Goal: Task Accomplishment & Management: Use online tool/utility

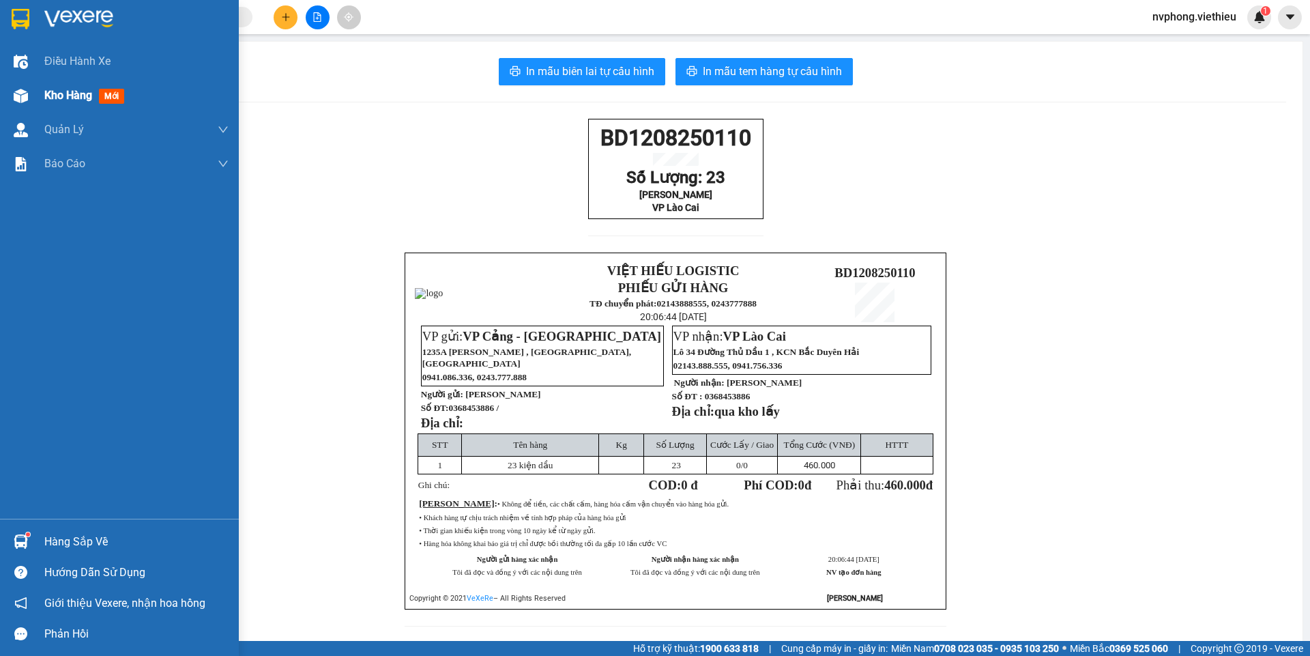
click at [29, 100] on div at bounding box center [21, 96] width 24 height 24
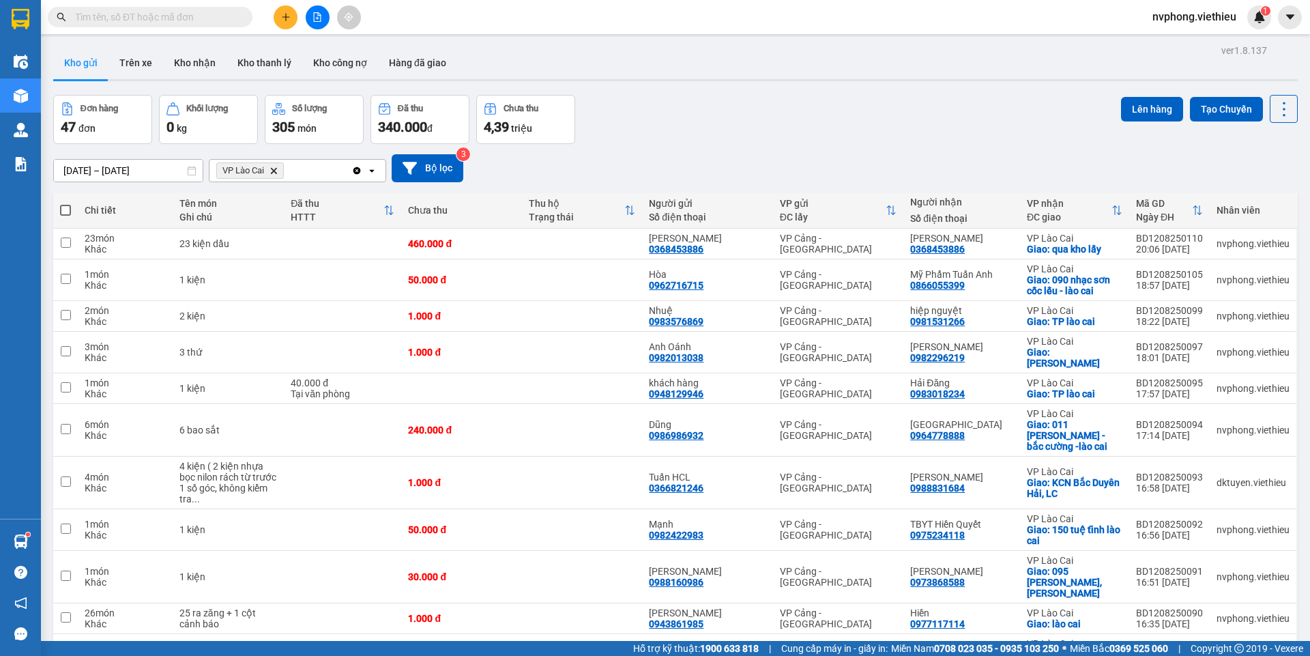
click at [194, 14] on input "text" at bounding box center [155, 17] width 161 height 15
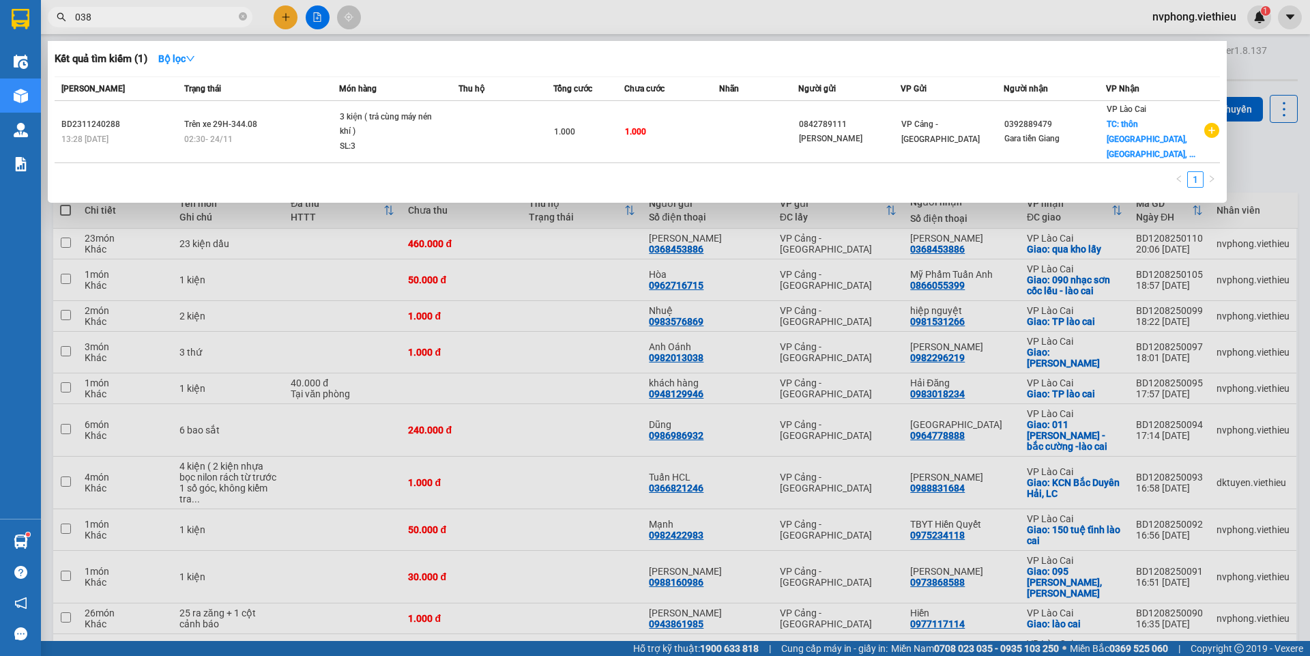
type input "0388"
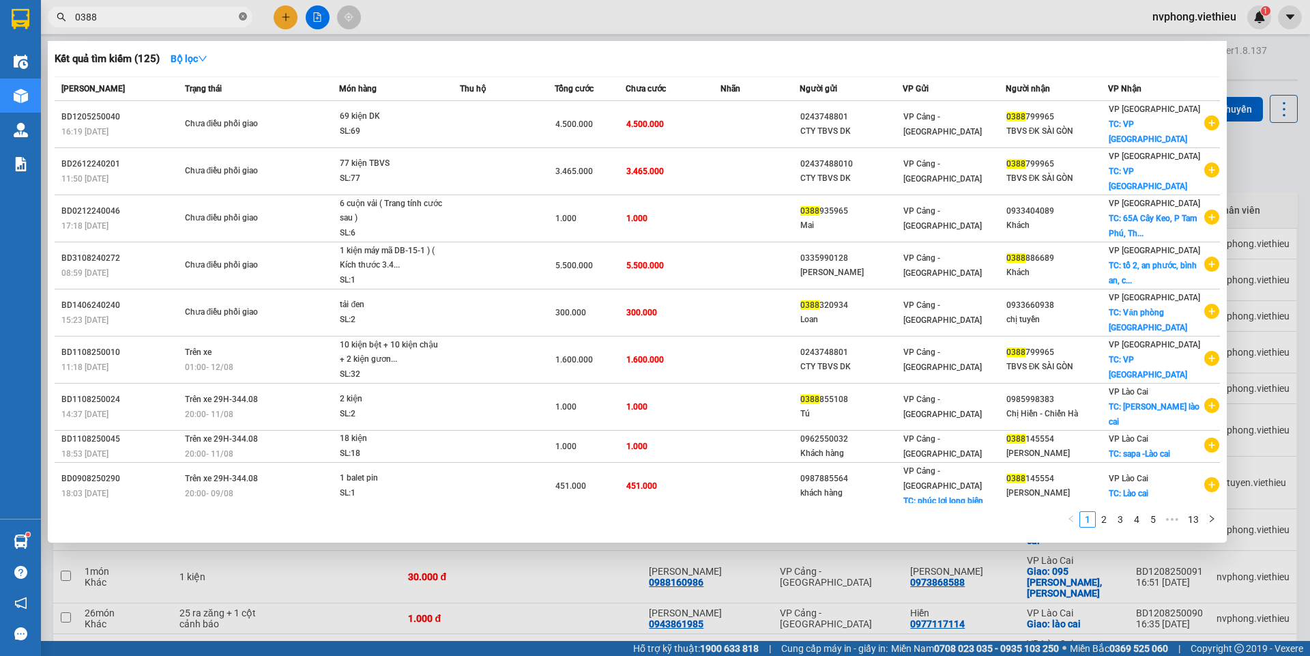
click at [241, 19] on icon "close-circle" at bounding box center [243, 16] width 8 height 8
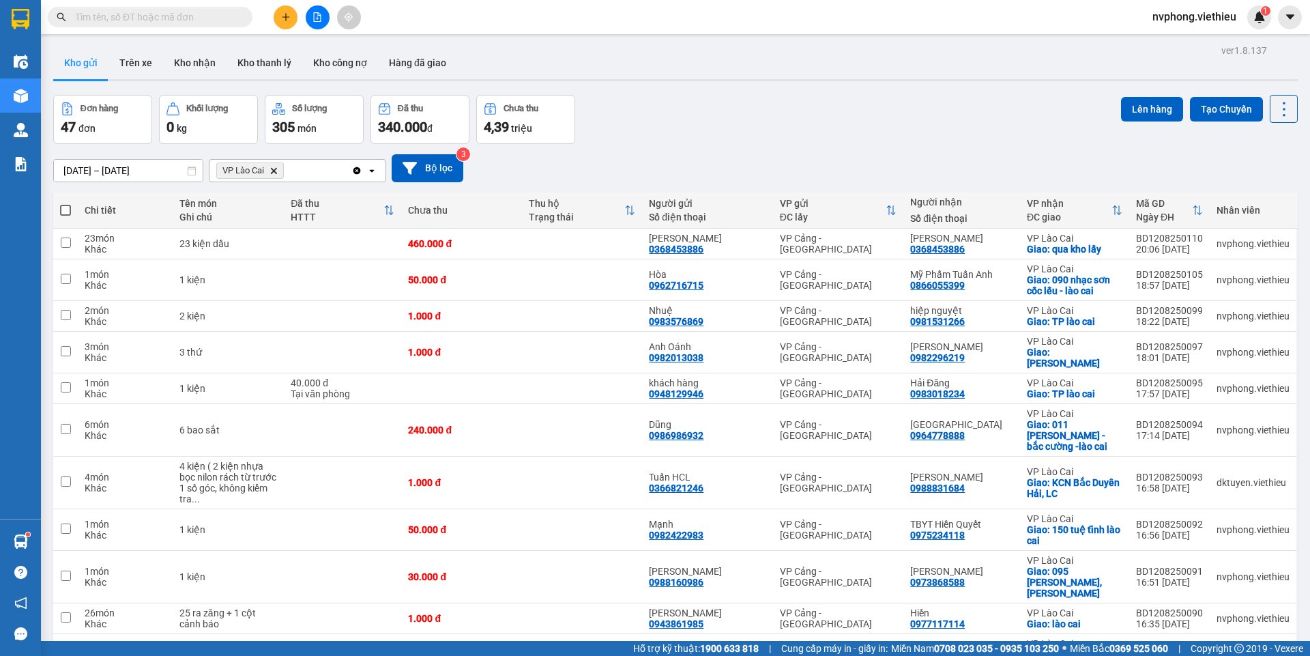
click at [272, 169] on icon "Delete" at bounding box center [274, 170] width 8 height 8
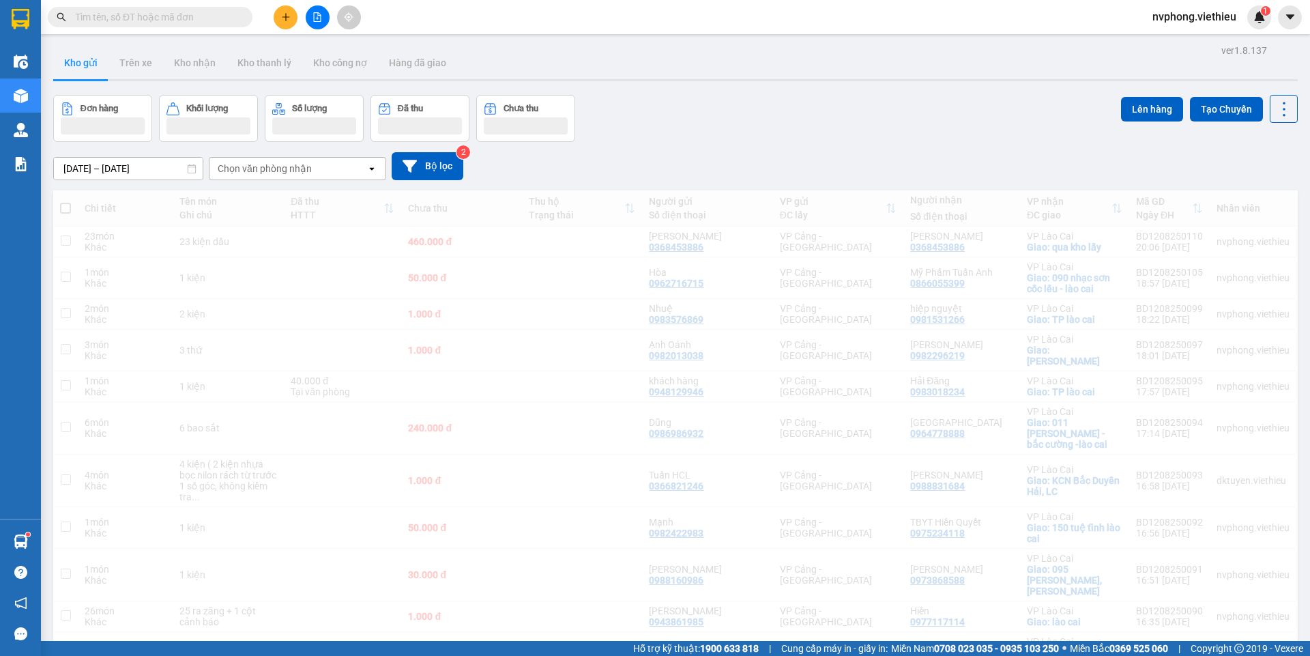
click at [262, 171] on div "Chọn văn phòng nhận" at bounding box center [265, 169] width 94 height 14
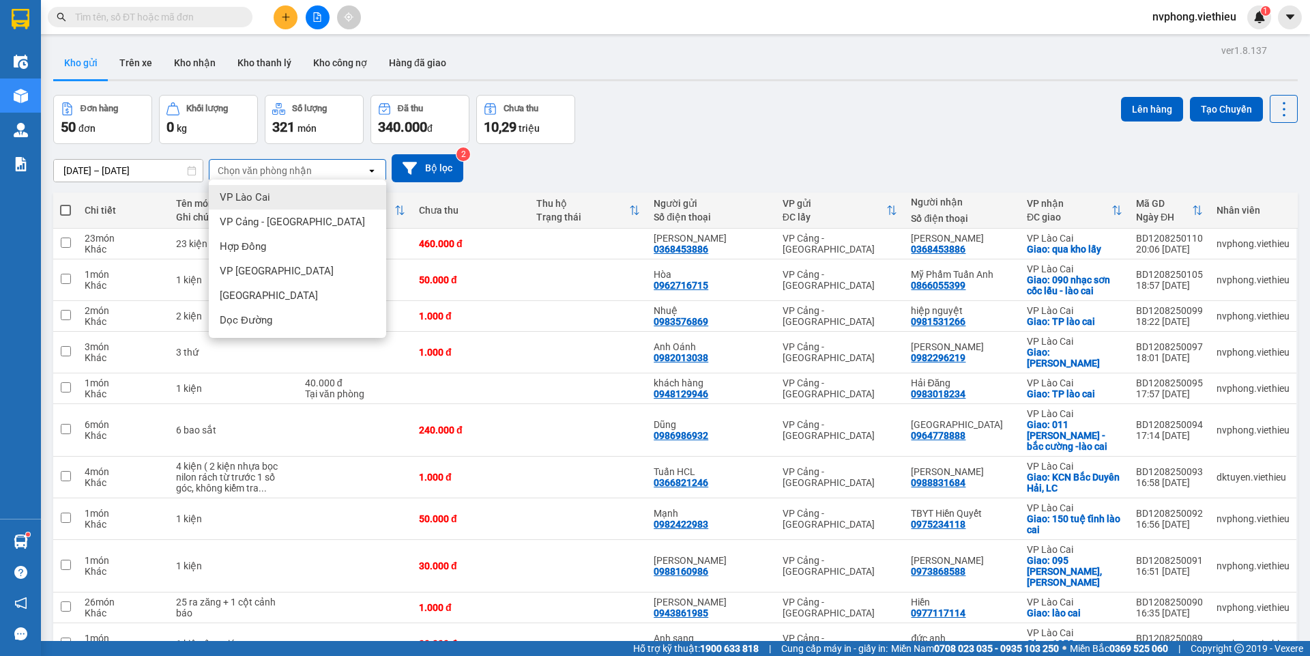
click at [256, 192] on span "VP Lào Cai" at bounding box center [245, 197] width 50 height 14
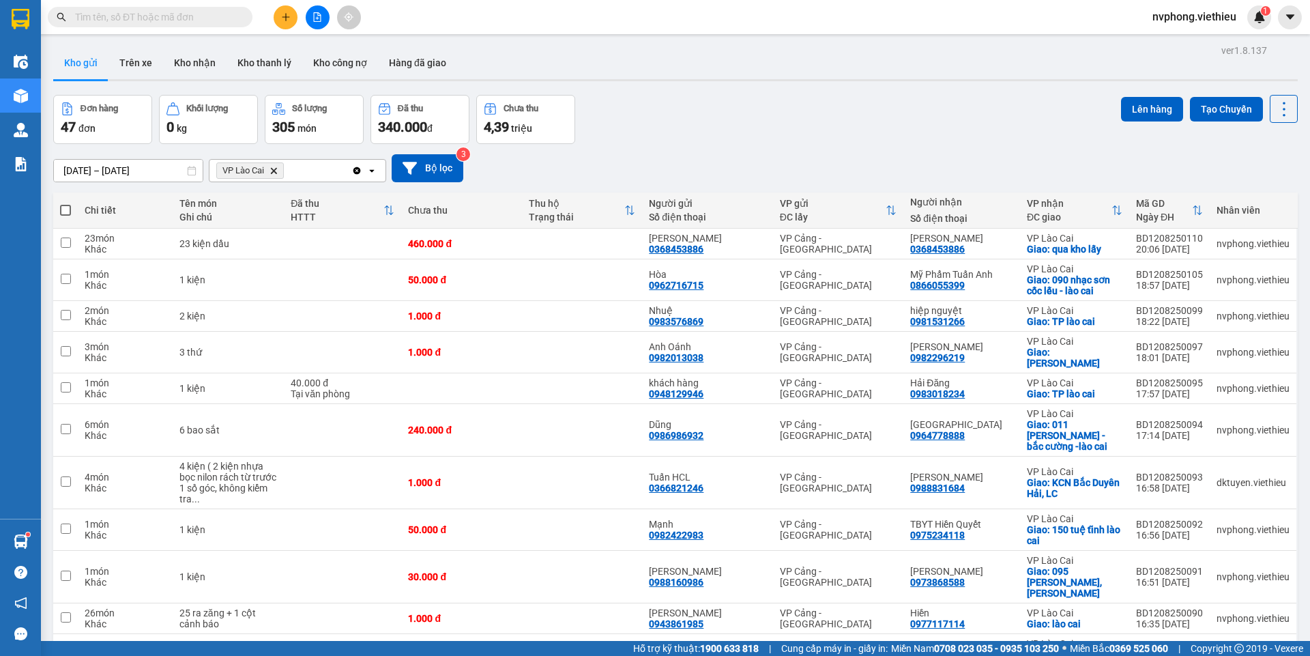
click at [68, 207] on span at bounding box center [65, 210] width 11 height 11
click at [66, 203] on input "checkbox" at bounding box center [66, 203] width 0 height 0
checkbox input "true"
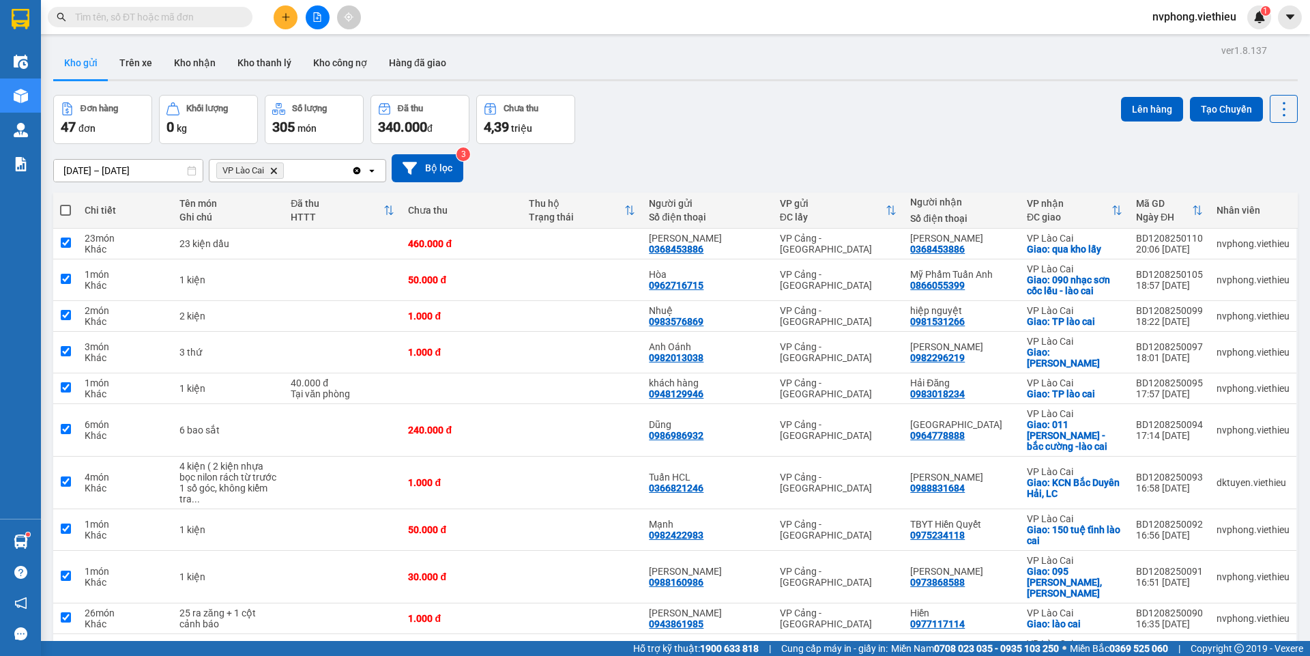
checkbox input "true"
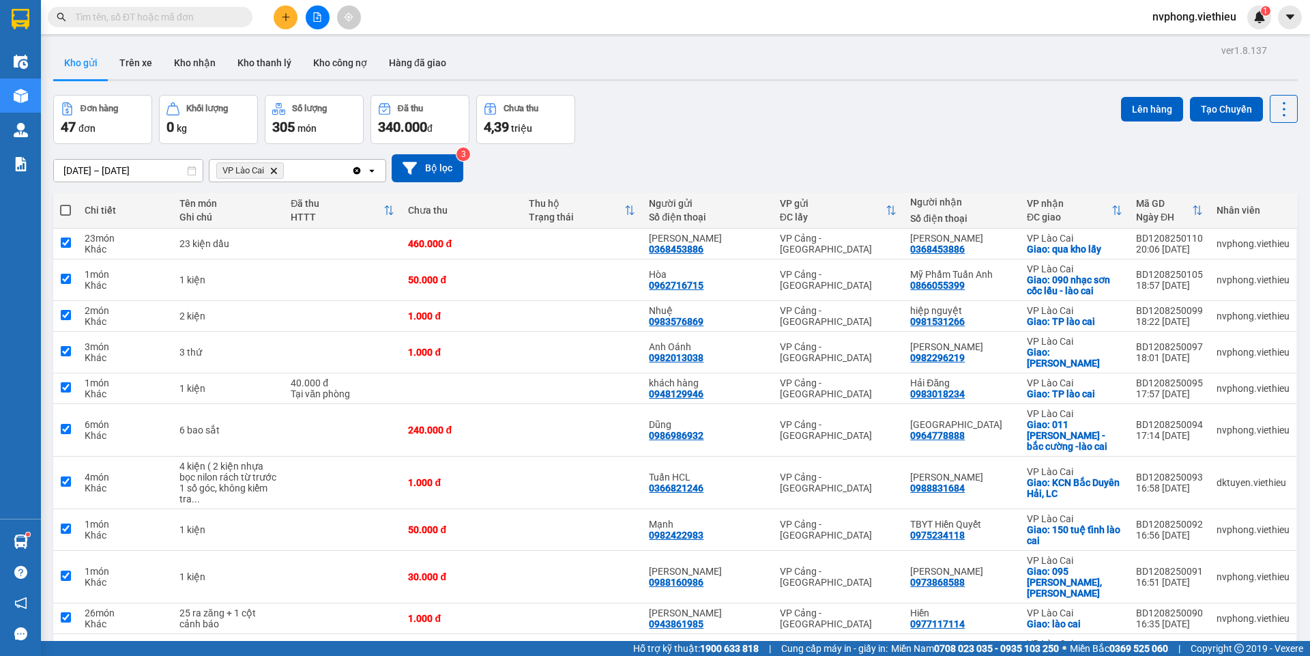
checkbox input "true"
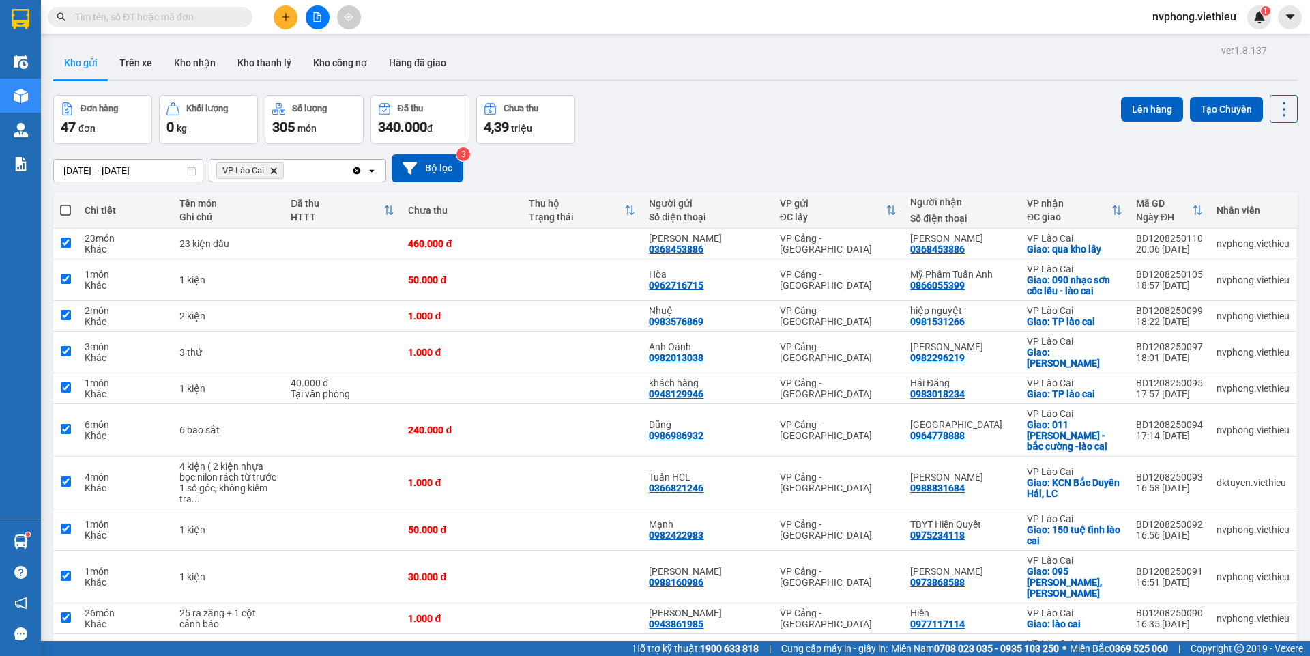
checkbox input "true"
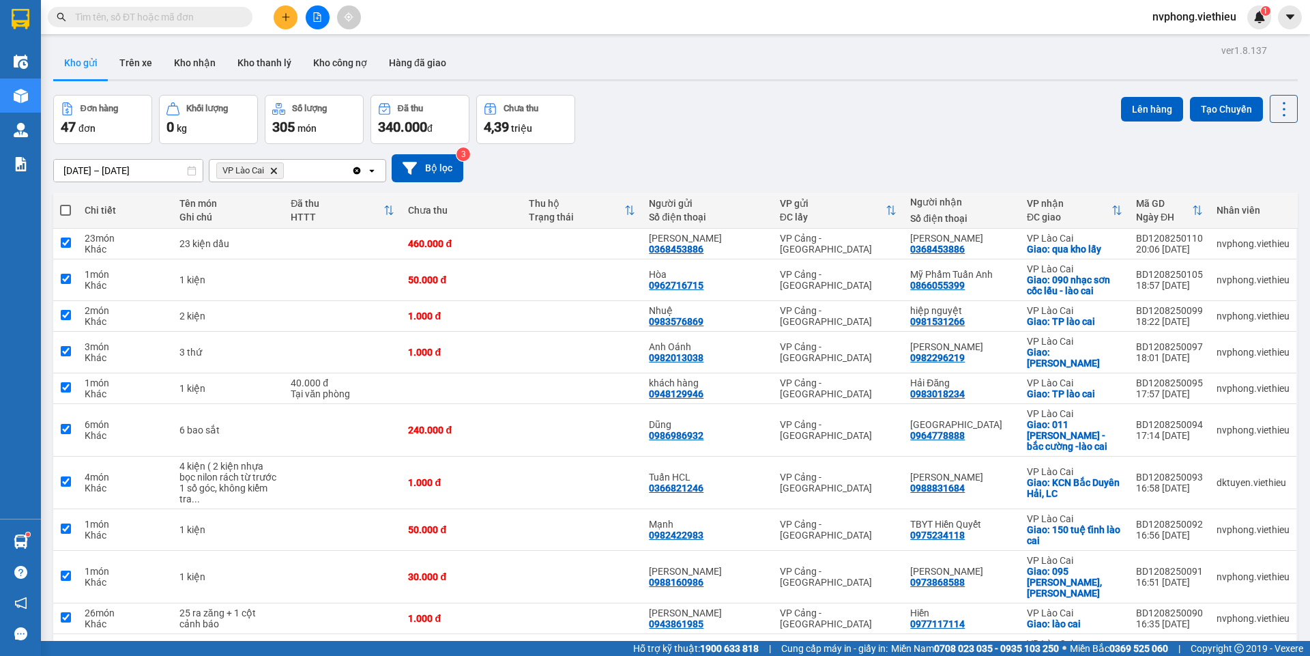
checkbox input "true"
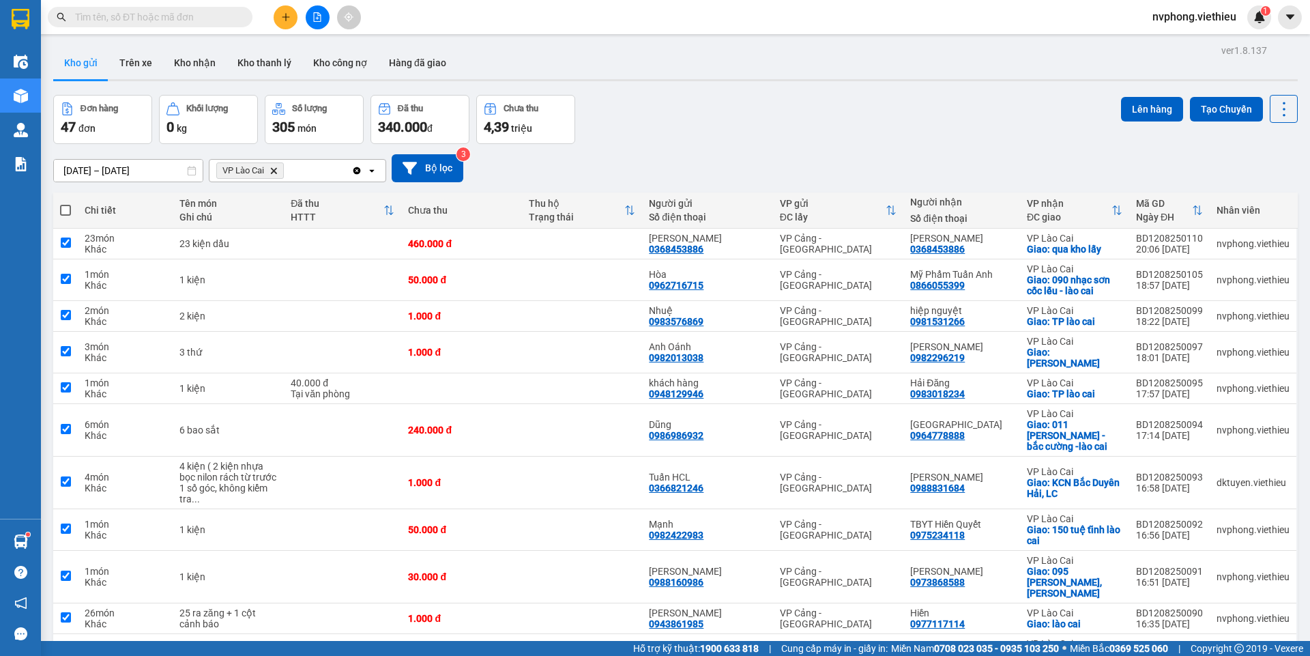
checkbox input "true"
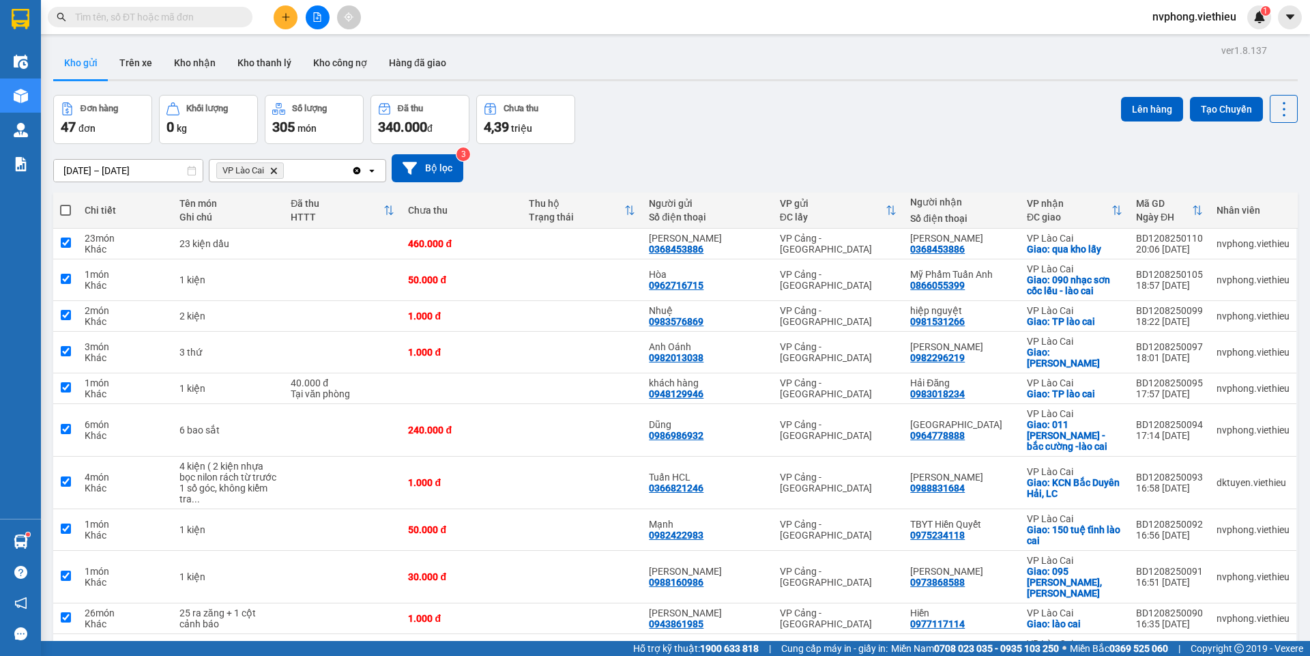
checkbox input "true"
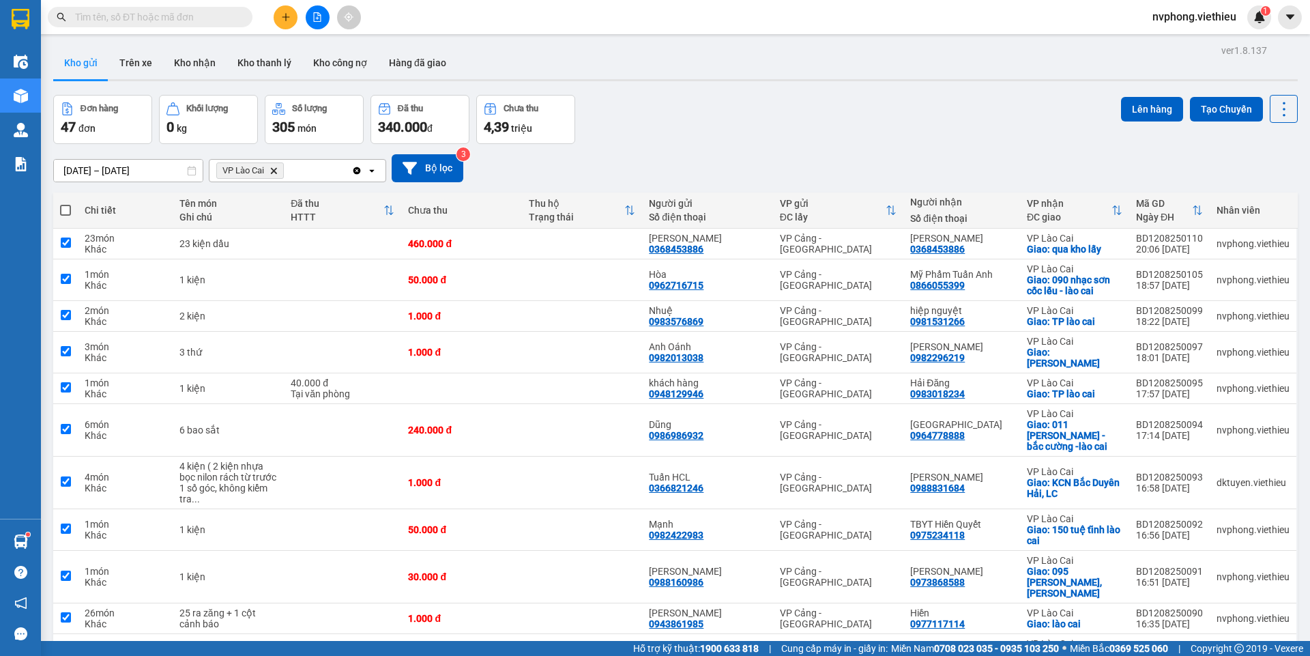
checkbox input "true"
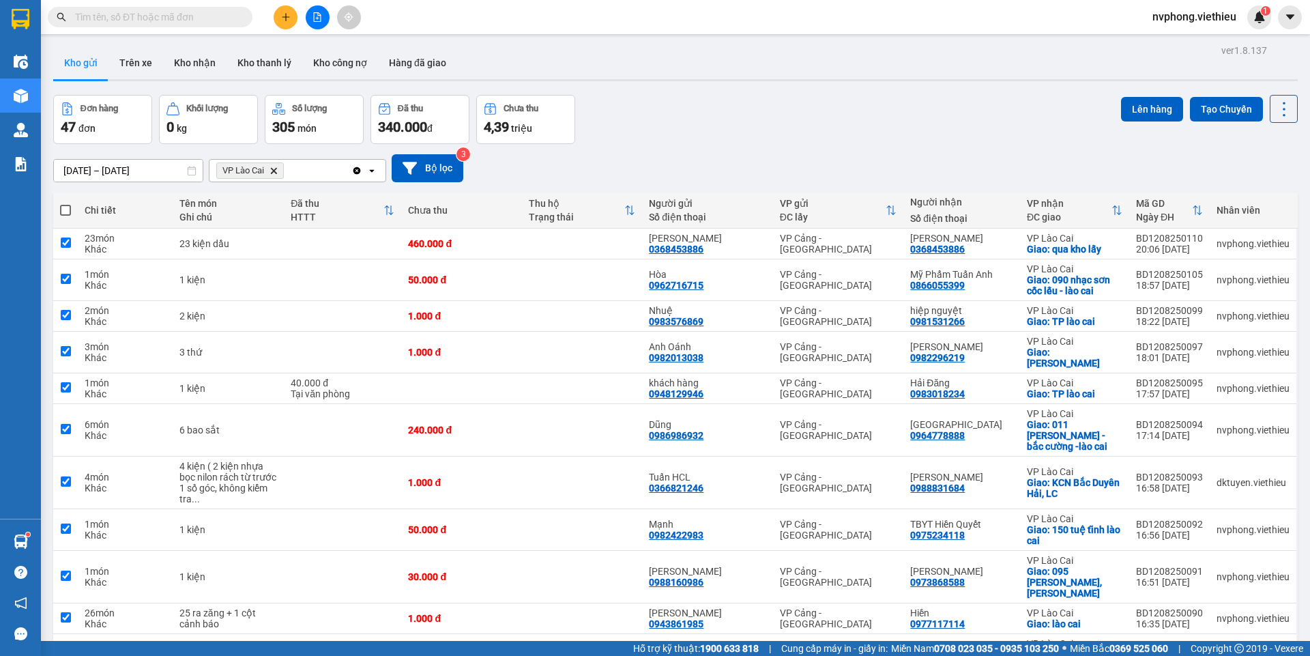
checkbox input "true"
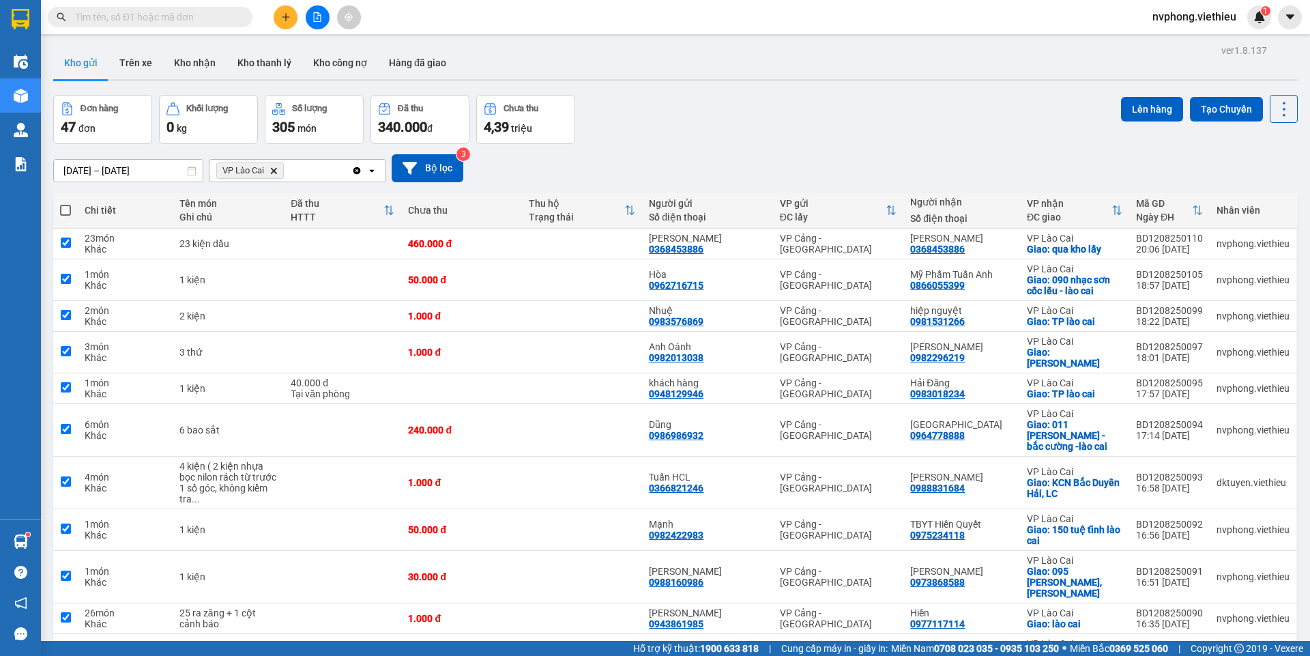
checkbox input "true"
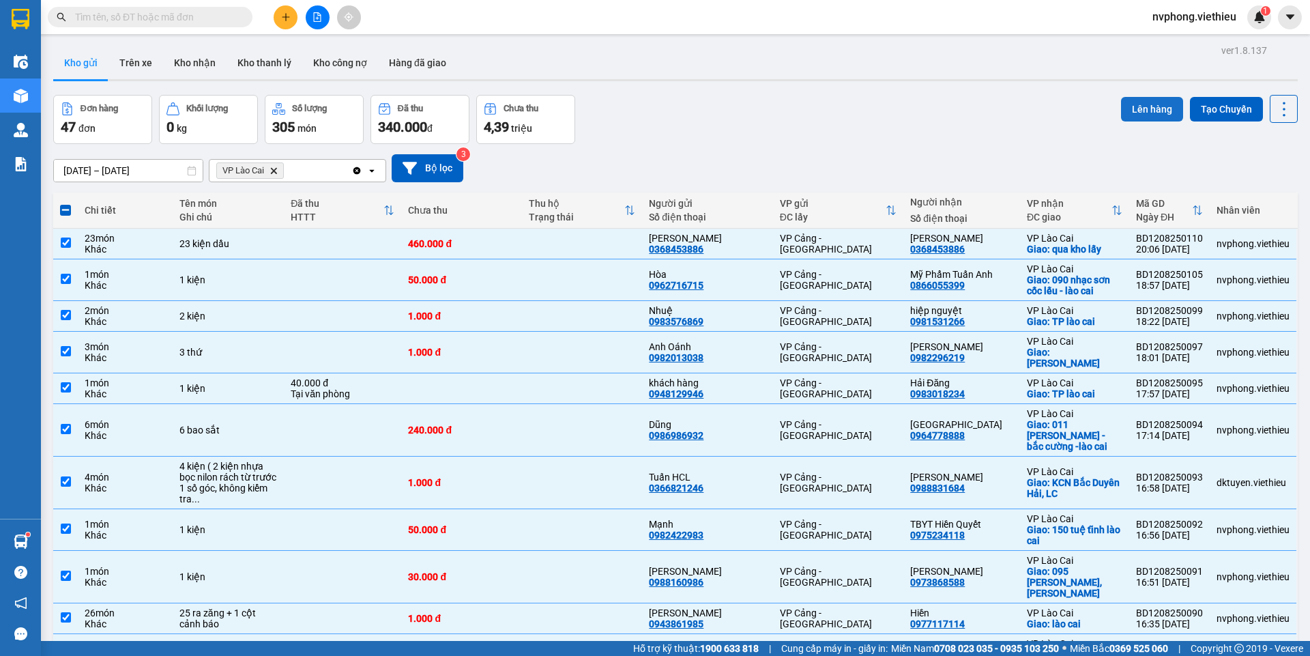
click at [1142, 113] on button "Lên hàng" at bounding box center [1152, 109] width 62 height 25
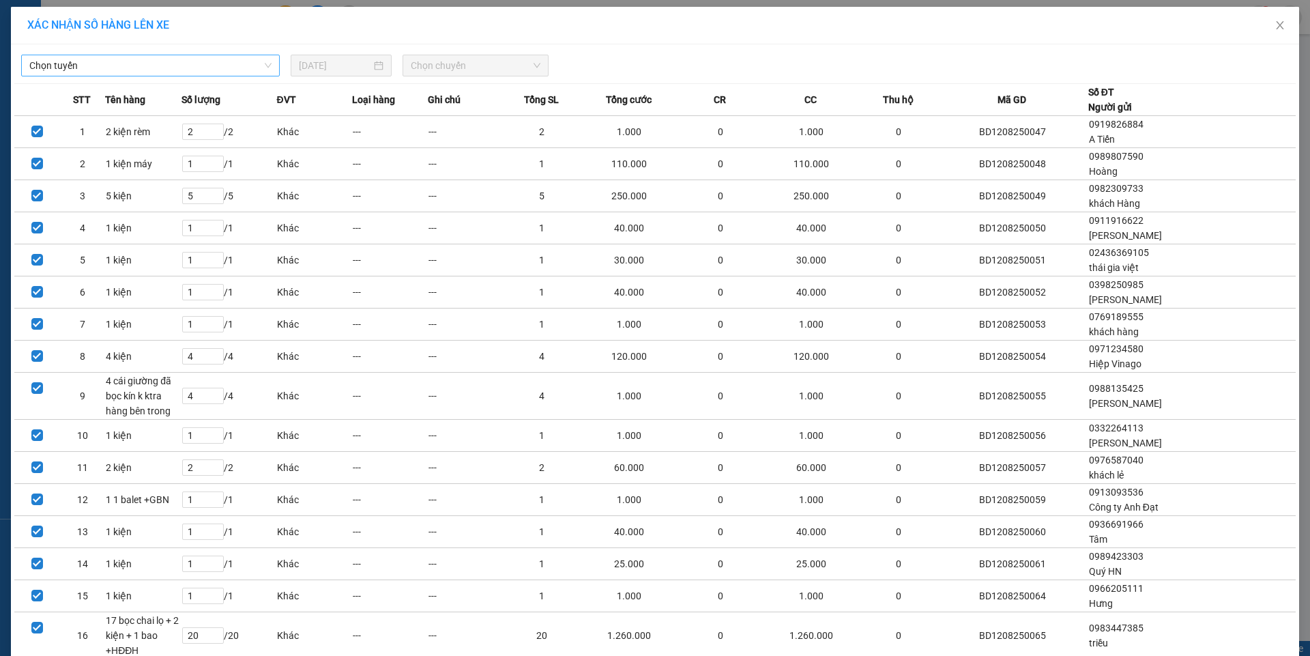
click at [81, 57] on span "Chọn tuyến" at bounding box center [150, 65] width 242 height 20
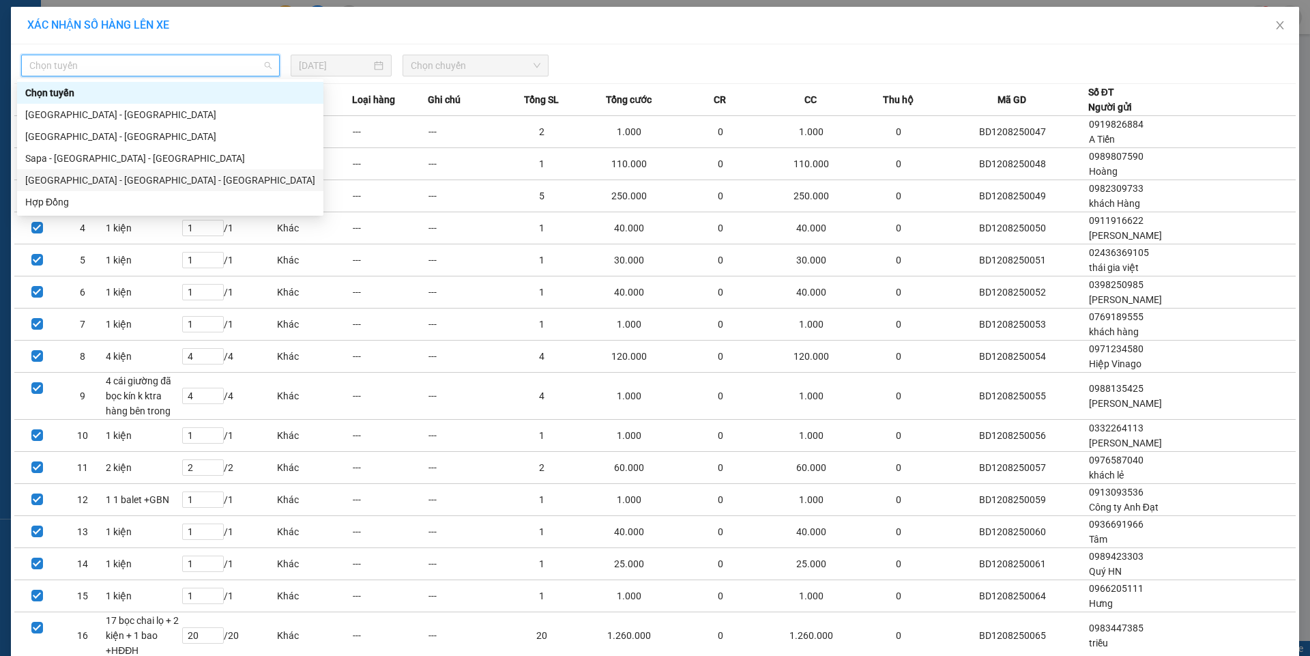
click at [63, 182] on div "[GEOGRAPHIC_DATA] - [GEOGRAPHIC_DATA] - [GEOGRAPHIC_DATA]" at bounding box center [170, 180] width 290 height 15
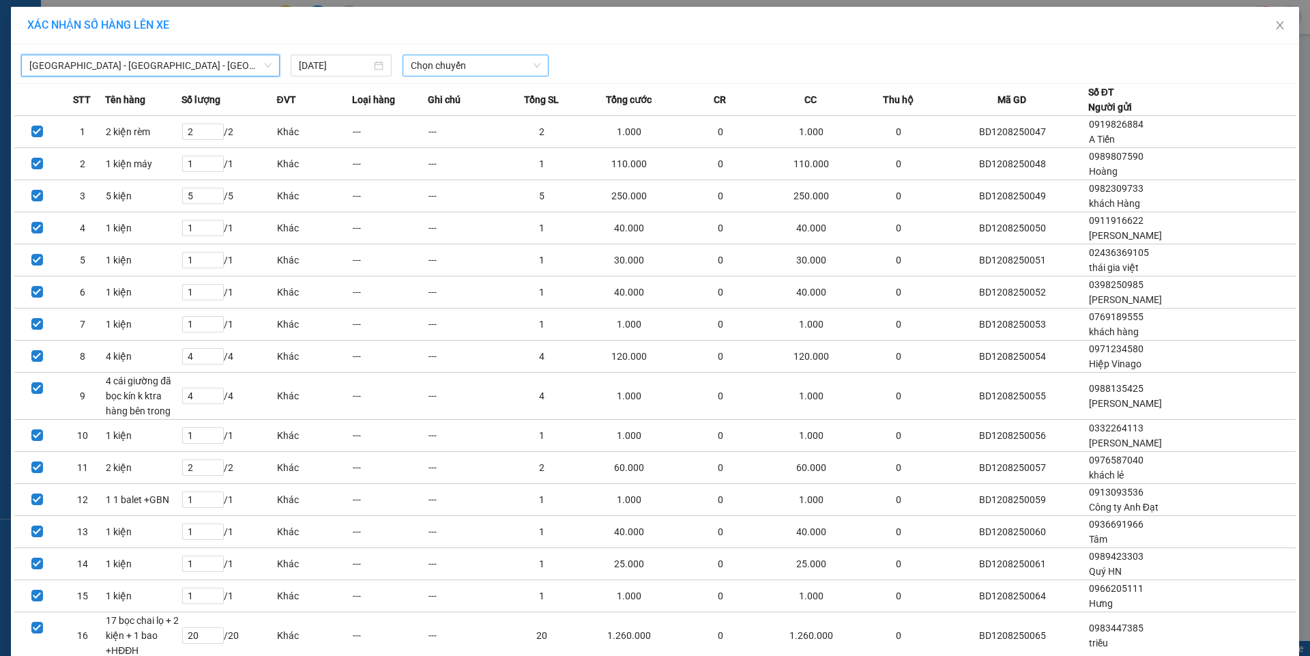
click at [445, 67] on span "Chọn chuyến" at bounding box center [476, 65] width 130 height 20
type input "22"
click at [443, 112] on div "Thêm chuyến " 22:00 "" at bounding box center [470, 115] width 145 height 23
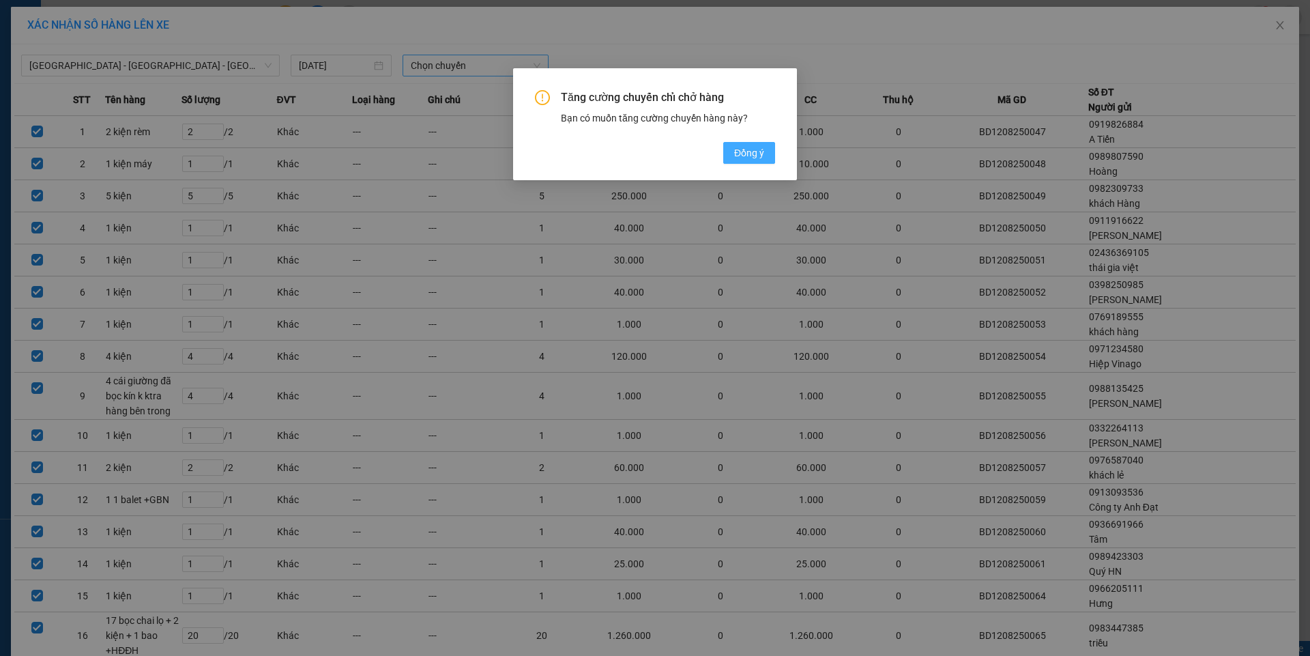
click at [751, 158] on span "Đồng ý" at bounding box center [749, 152] width 30 height 15
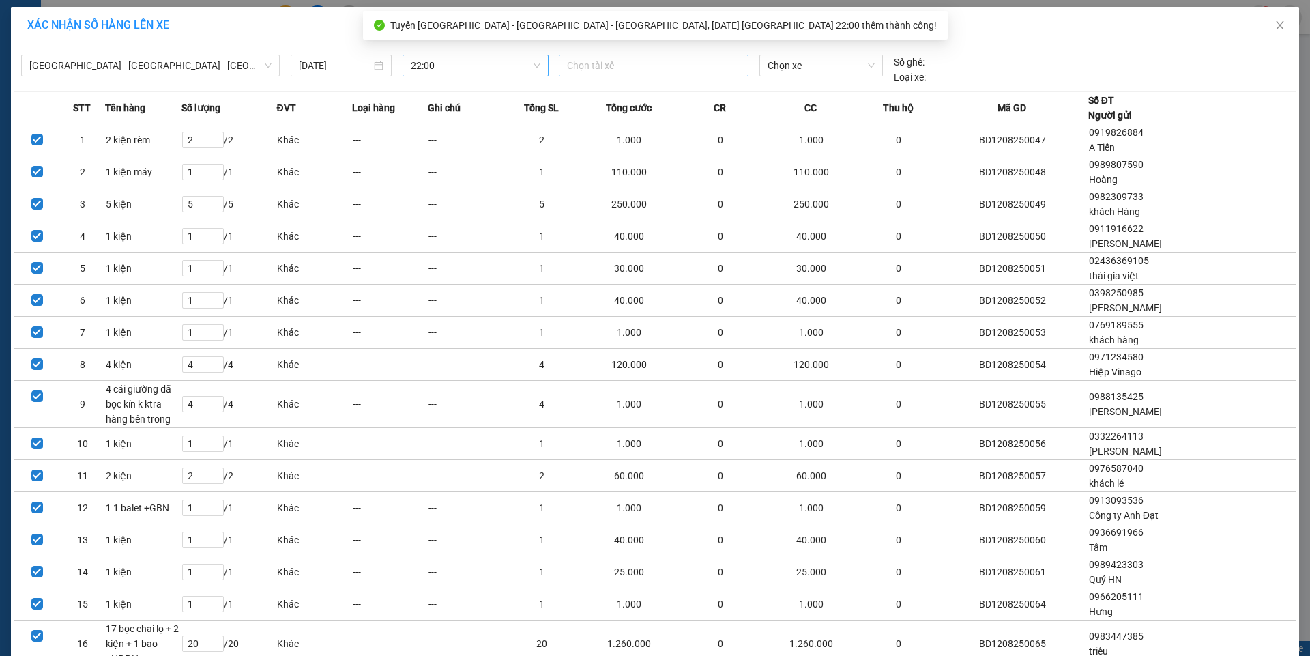
click at [598, 62] on div at bounding box center [653, 65] width 183 height 16
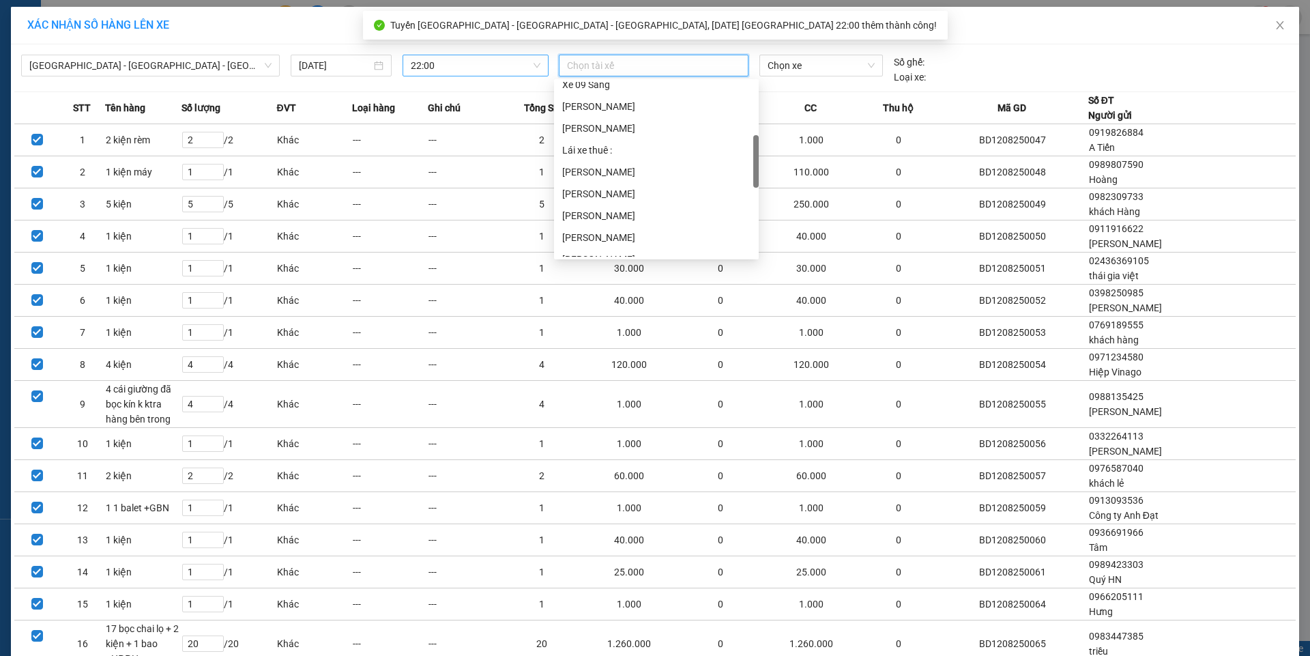
scroll to position [205, 0]
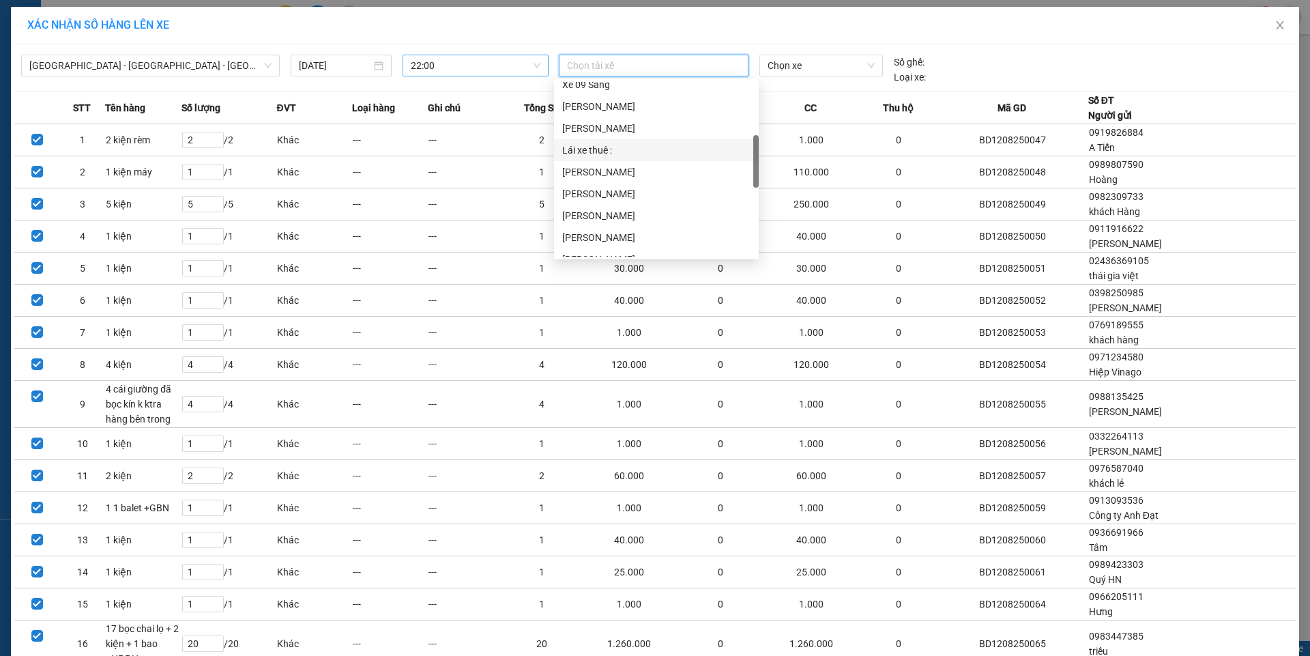
click at [592, 151] on div "Lái xe thuê :" at bounding box center [656, 150] width 188 height 15
click at [772, 59] on span "Chọn xe" at bounding box center [821, 65] width 106 height 20
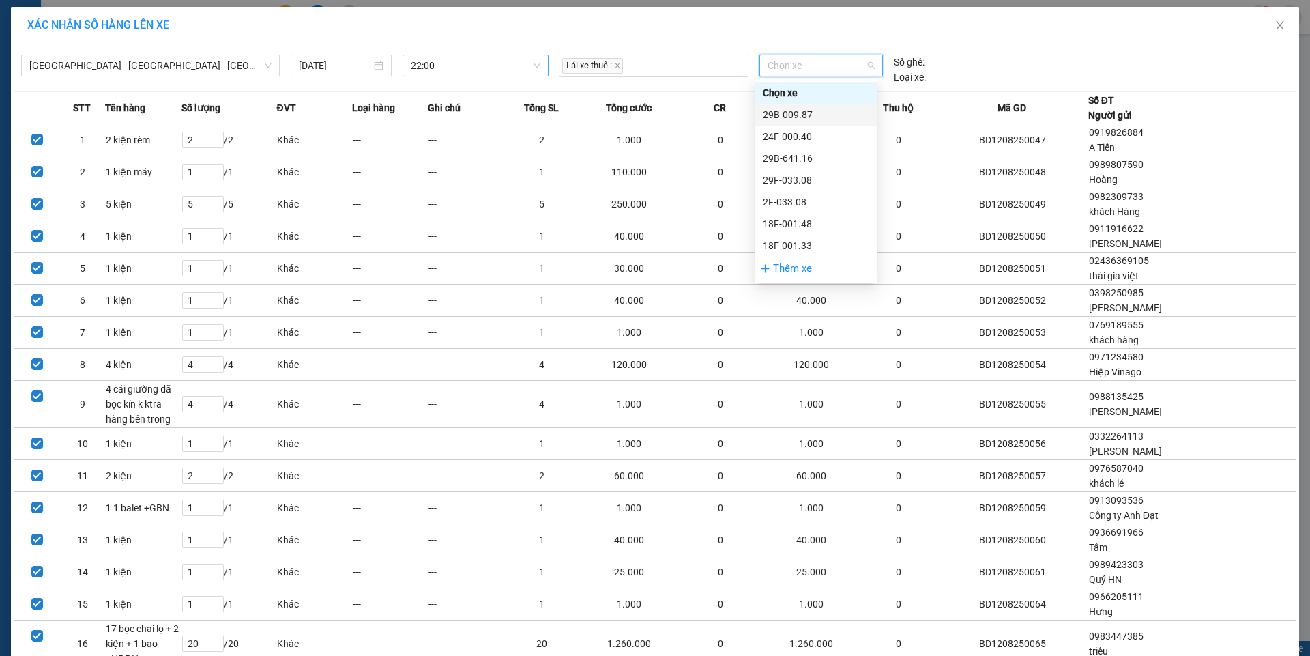
click at [785, 272] on div "Thêm xe" at bounding box center [816, 269] width 123 height 24
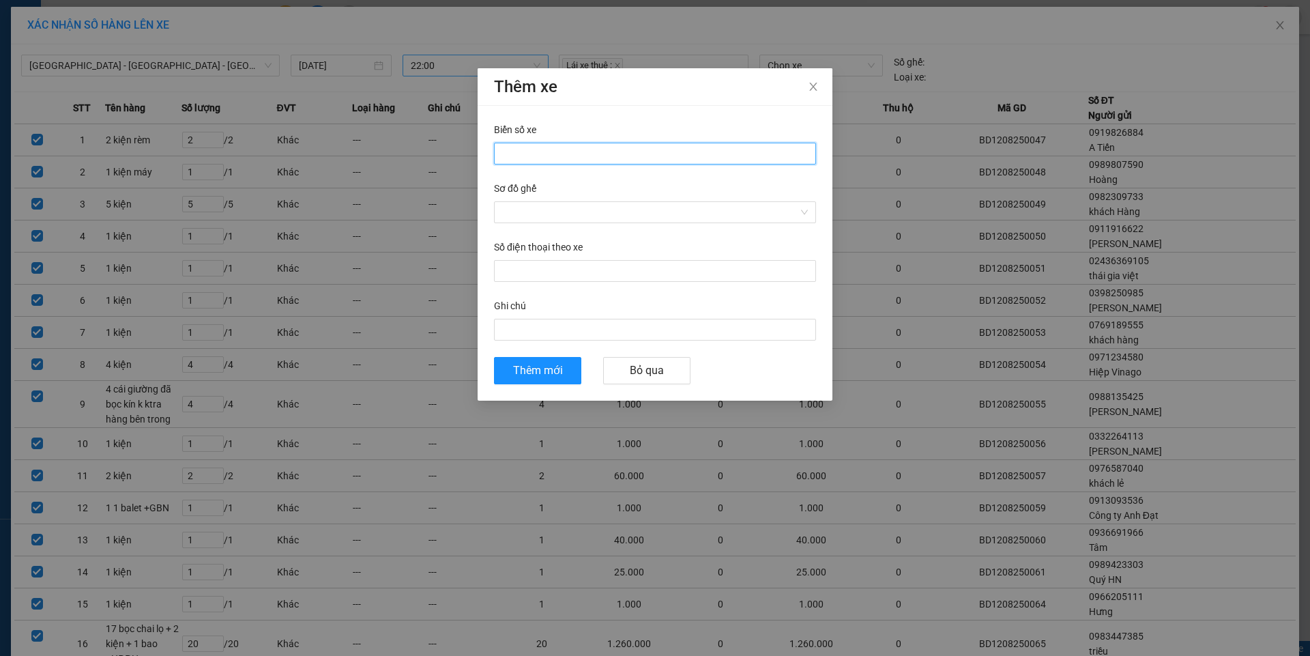
click at [530, 148] on input "Biển số xe" at bounding box center [655, 154] width 322 height 22
type input "29H-577.18"
click at [521, 204] on input "Sơ đồ ghế" at bounding box center [650, 212] width 296 height 20
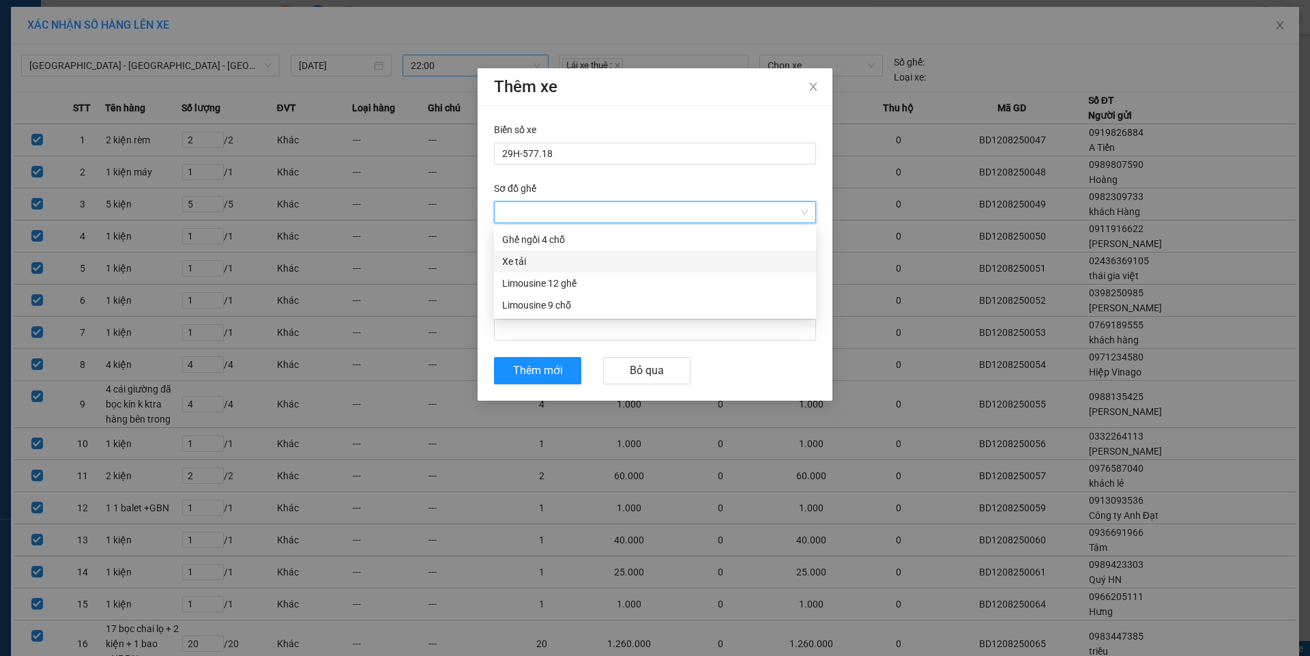
click at [521, 265] on div "Xe tải" at bounding box center [655, 261] width 306 height 15
click at [538, 374] on span "Thêm mới" at bounding box center [538, 370] width 50 height 17
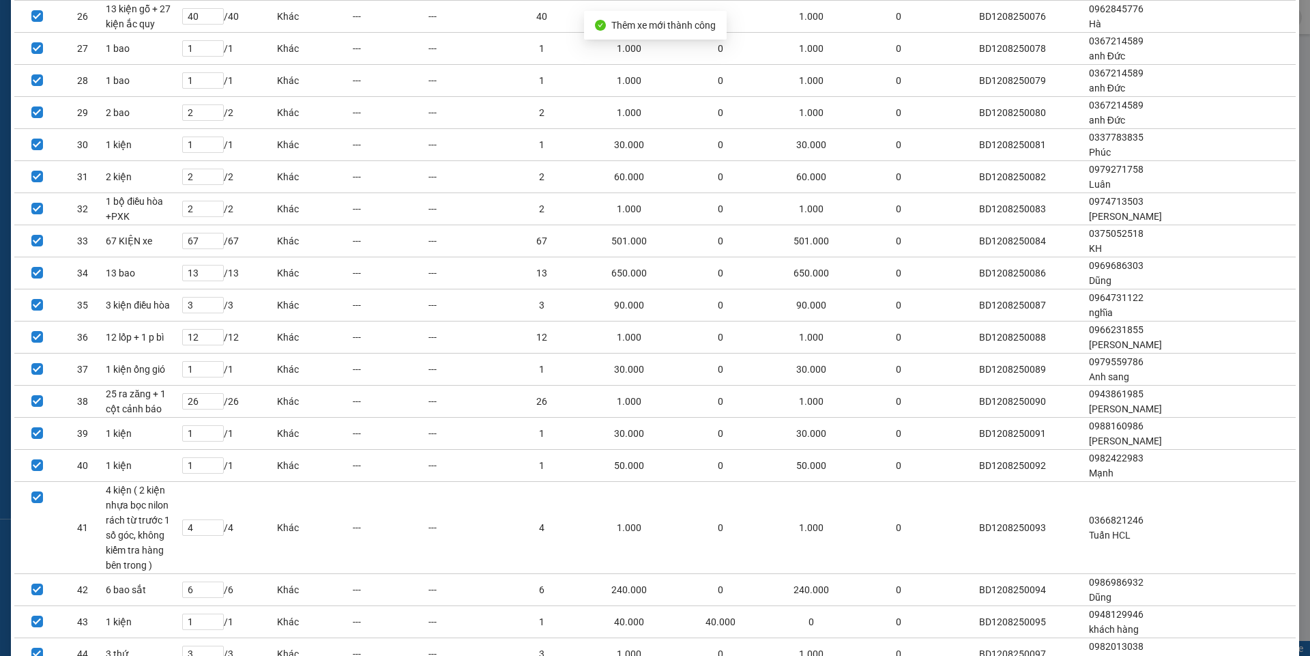
scroll to position [1174, 0]
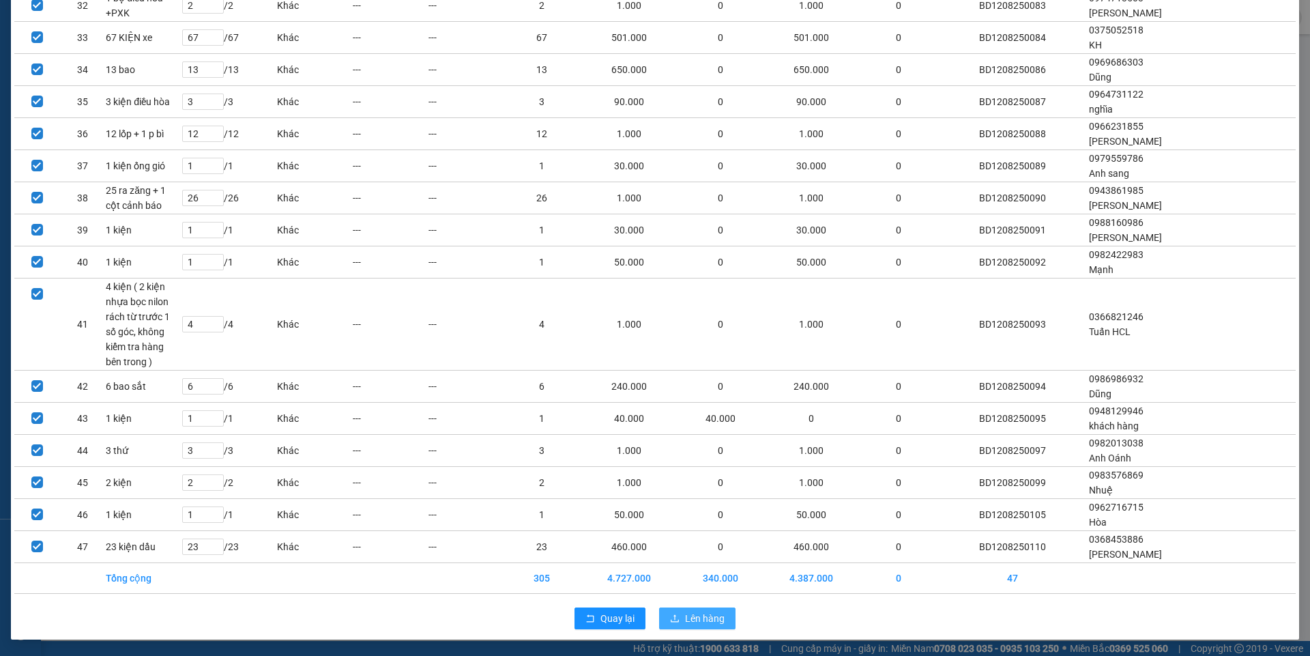
click at [709, 613] on span "Lên hàng" at bounding box center [705, 618] width 40 height 15
